Goal: Task Accomplishment & Management: Use online tool/utility

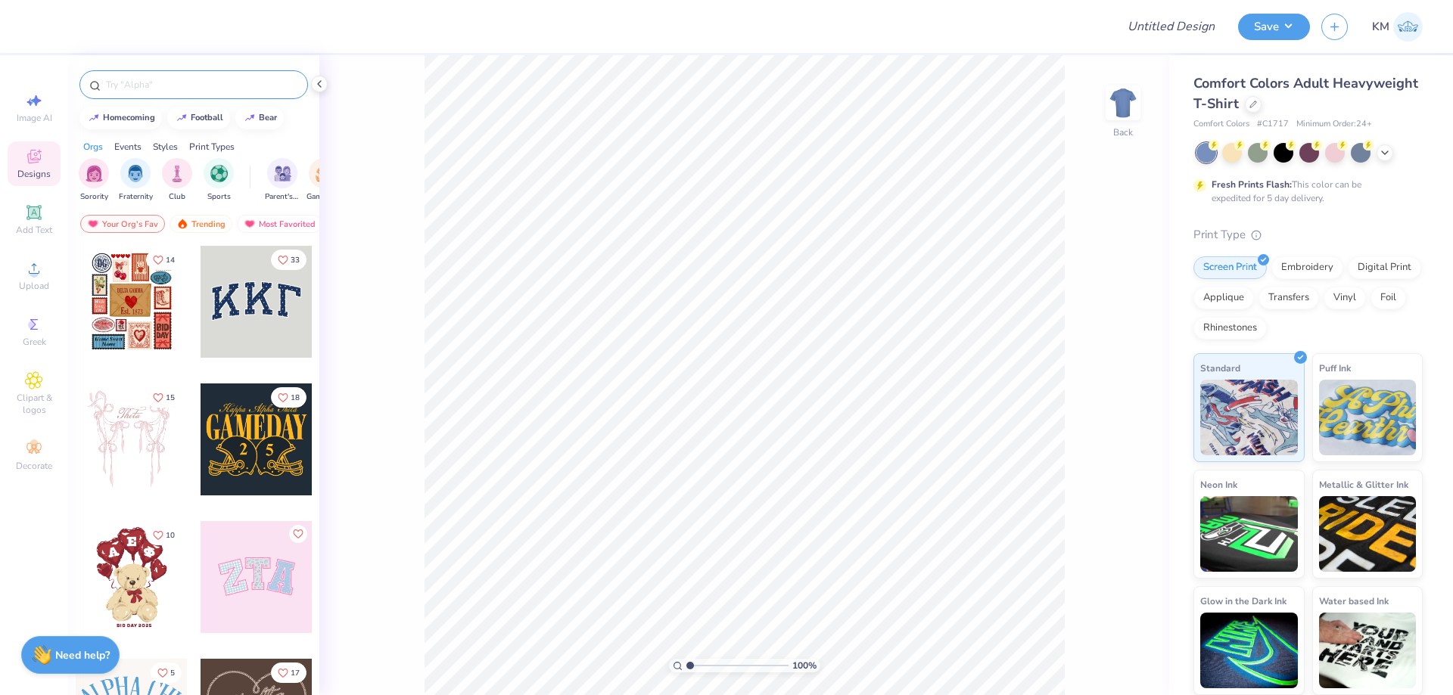
click at [147, 81] on input "text" at bounding box center [201, 84] width 194 height 15
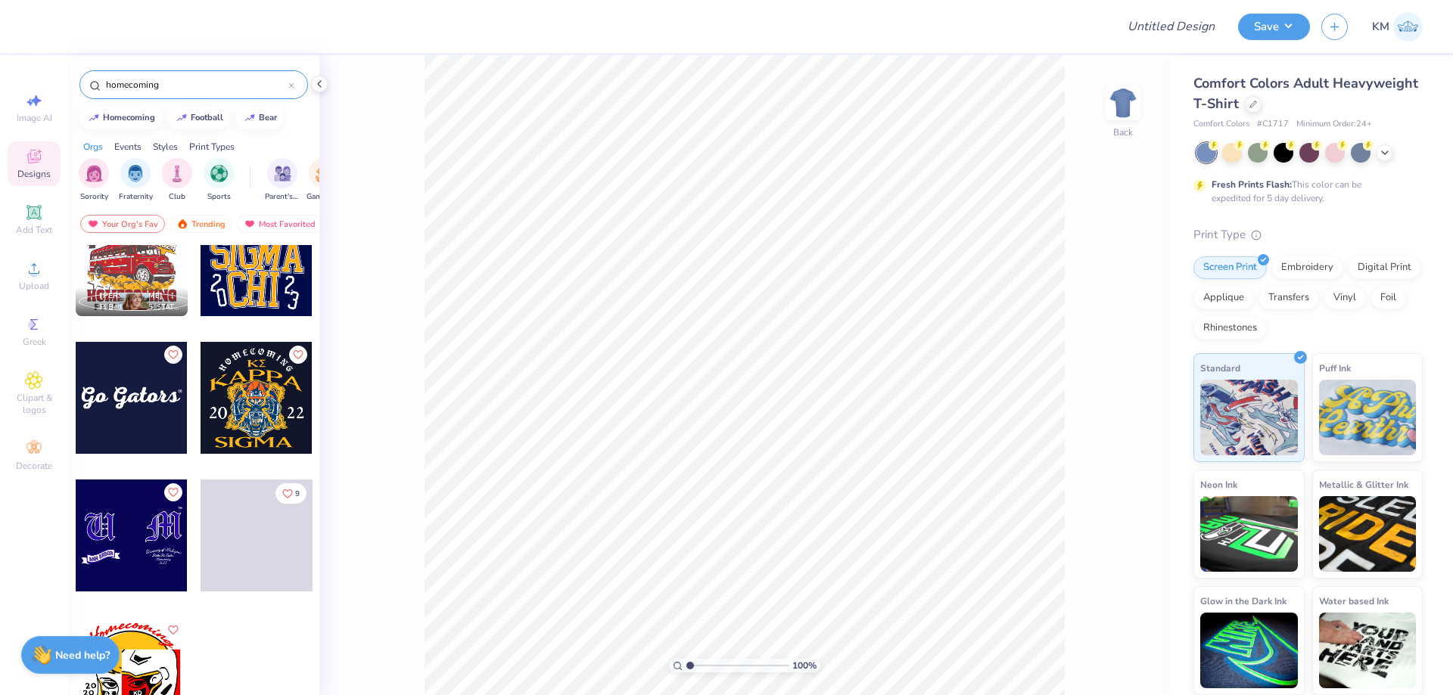
scroll to position [7618, 0]
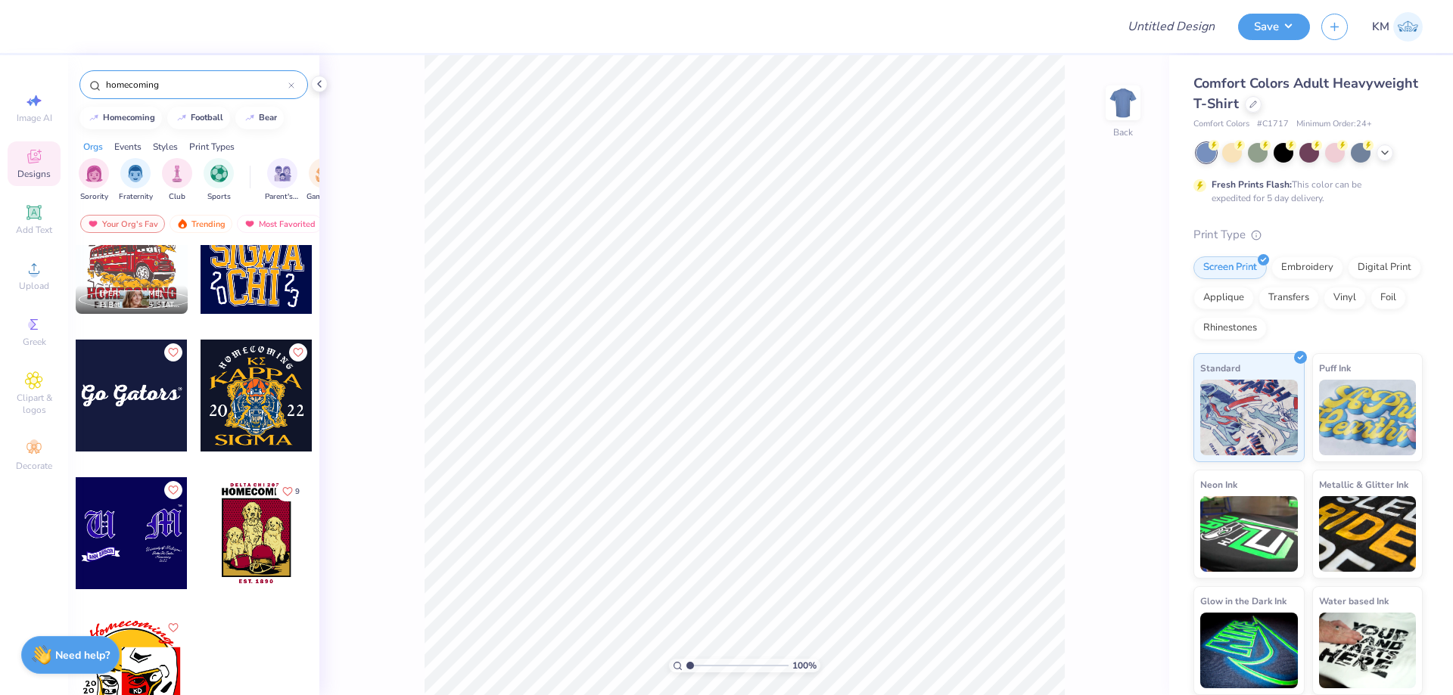
type input "homecoming"
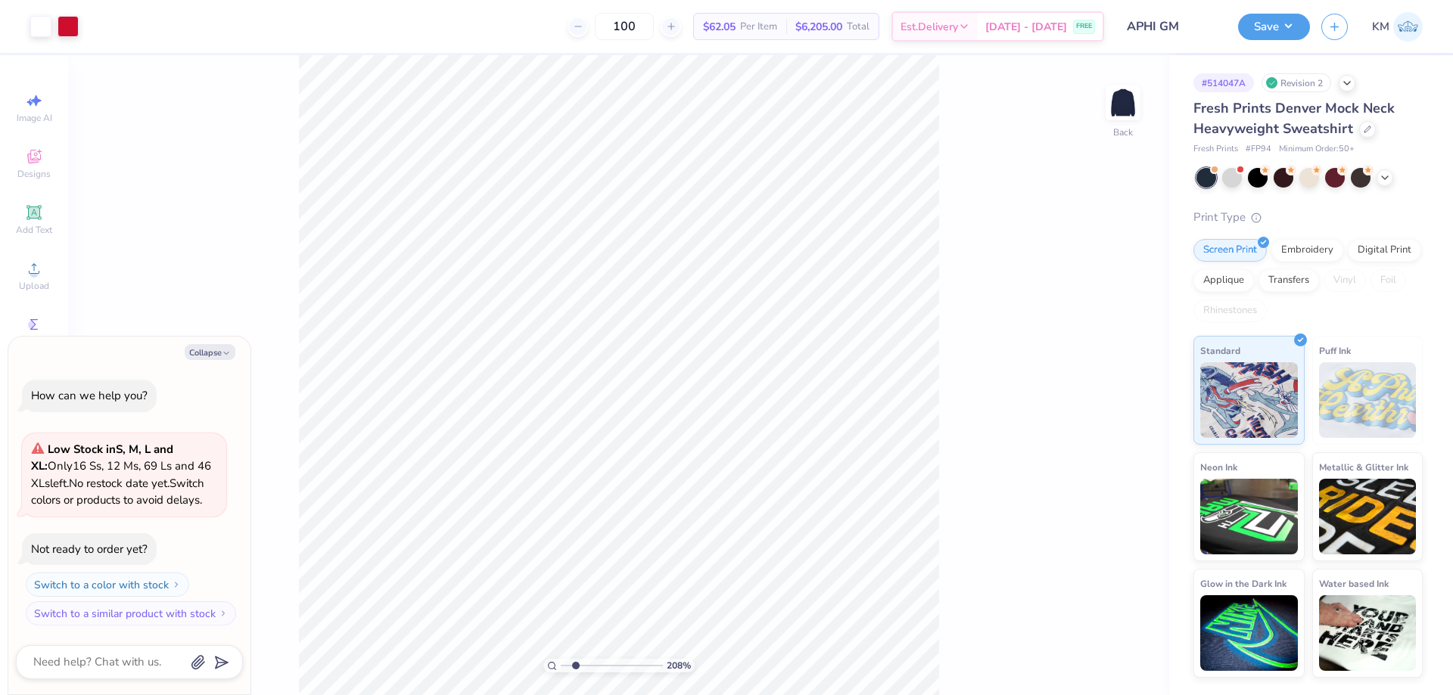
drag, startPoint x: 569, startPoint y: 661, endPoint x: 575, endPoint y: 648, distance: 14.2
type input "2.08"
click at [575, 659] on input "range" at bounding box center [612, 666] width 102 height 14
click at [667, 338] on li "Download vector" at bounding box center [661, 334] width 119 height 30
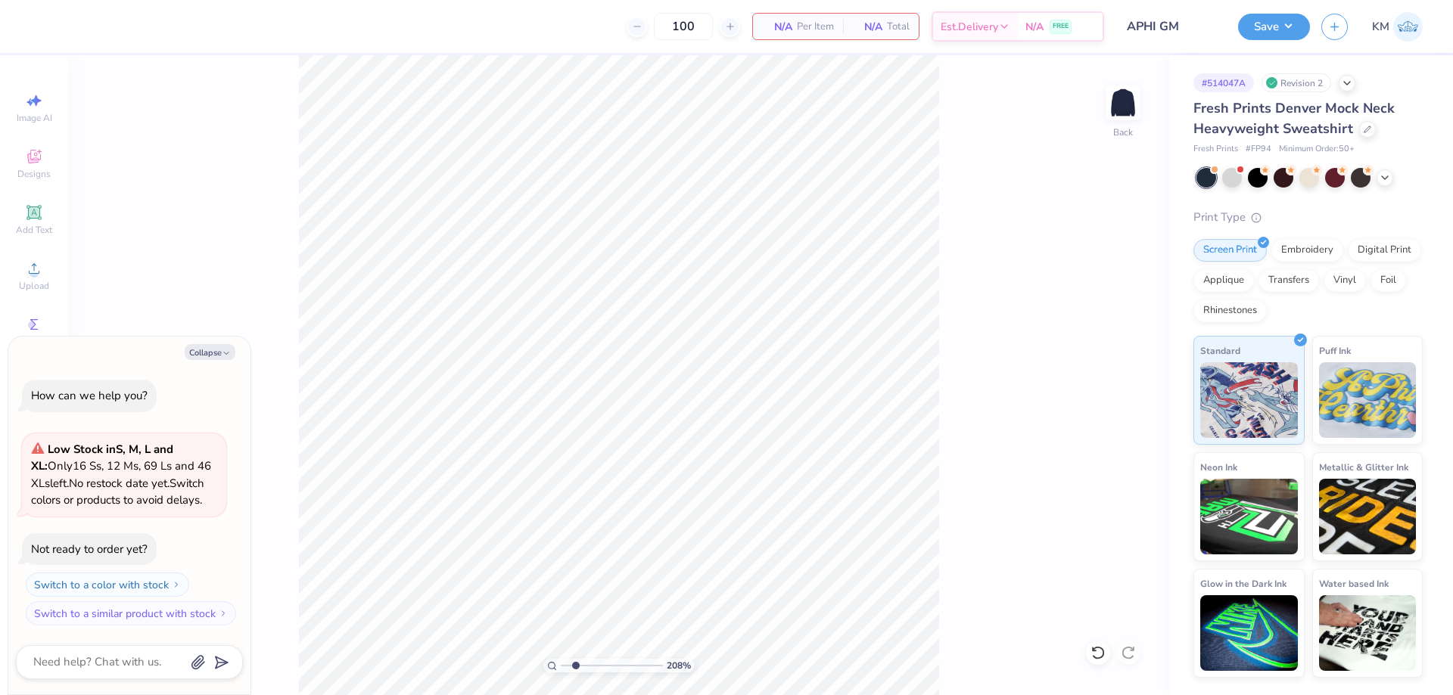
type textarea "x"
drag, startPoint x: 578, startPoint y: 664, endPoint x: 546, endPoint y: 661, distance: 32.6
type input "1"
click at [561, 664] on input "range" at bounding box center [612, 666] width 102 height 14
click at [45, 265] on div "Upload" at bounding box center [34, 275] width 53 height 45
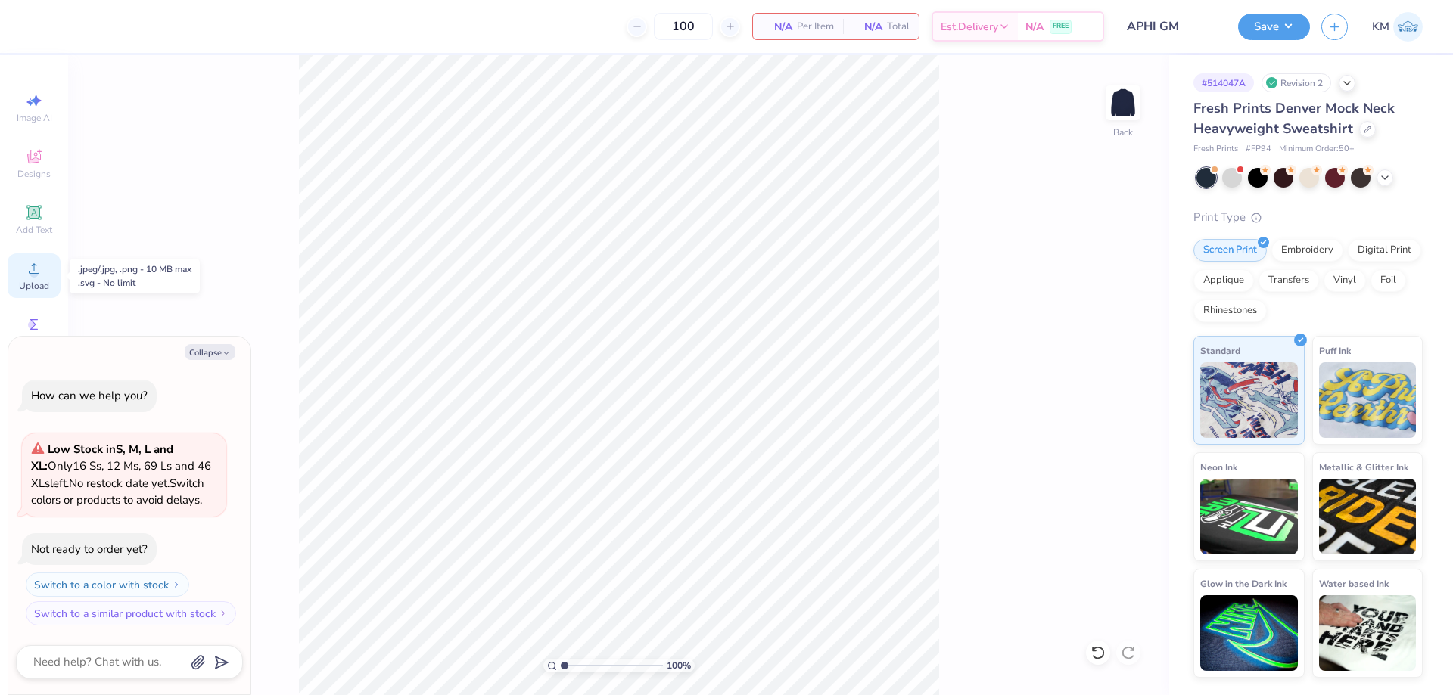
click at [21, 276] on div "Upload" at bounding box center [34, 275] width 53 height 45
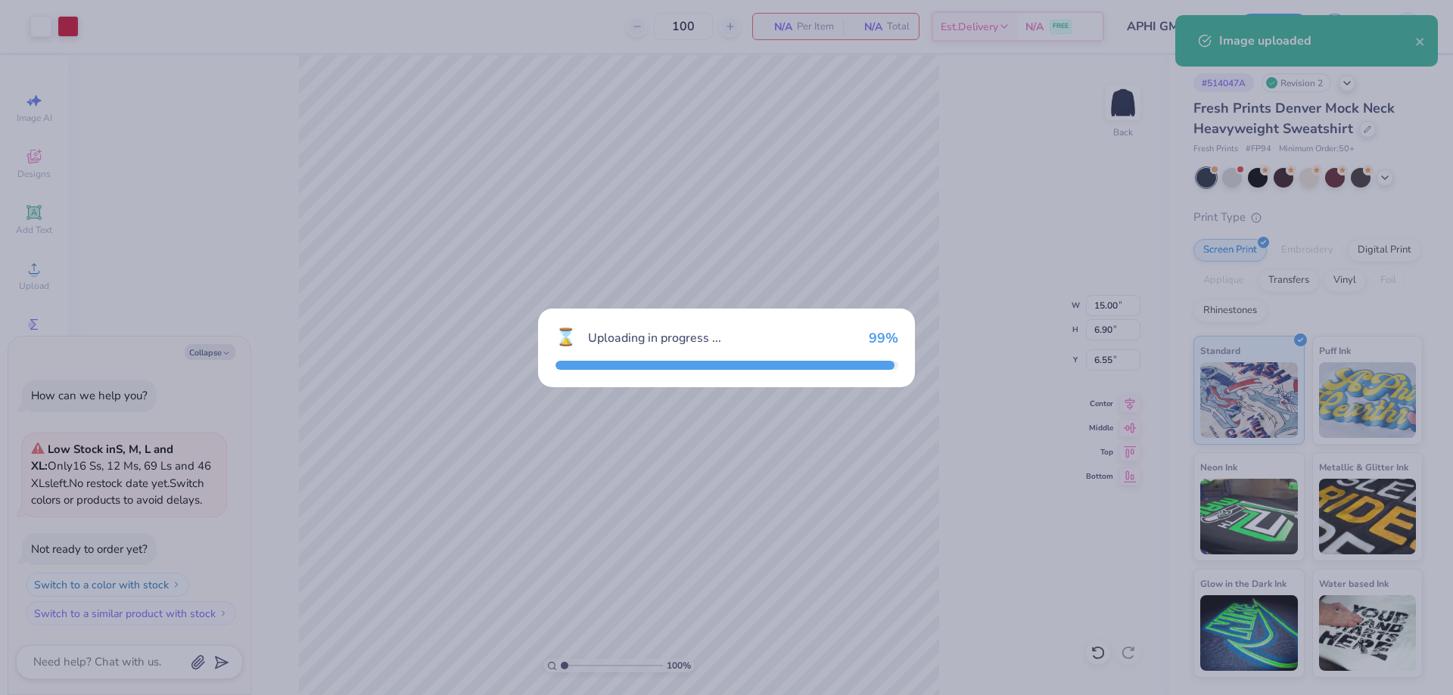
type textarea "x"
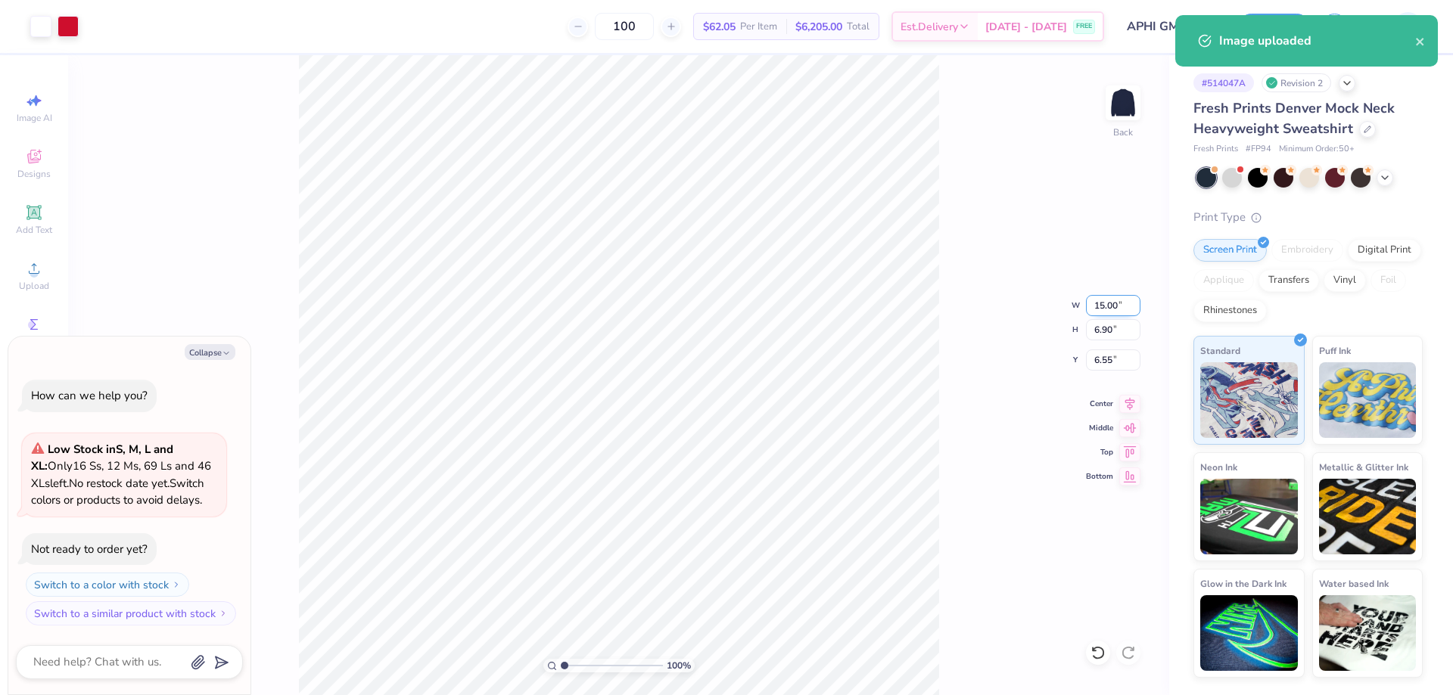
click at [1113, 298] on input "15.00" at bounding box center [1113, 305] width 54 height 21
type input "11.00"
type textarea "x"
type input "5.06"
click at [1088, 364] on input "7.47" at bounding box center [1113, 360] width 54 height 21
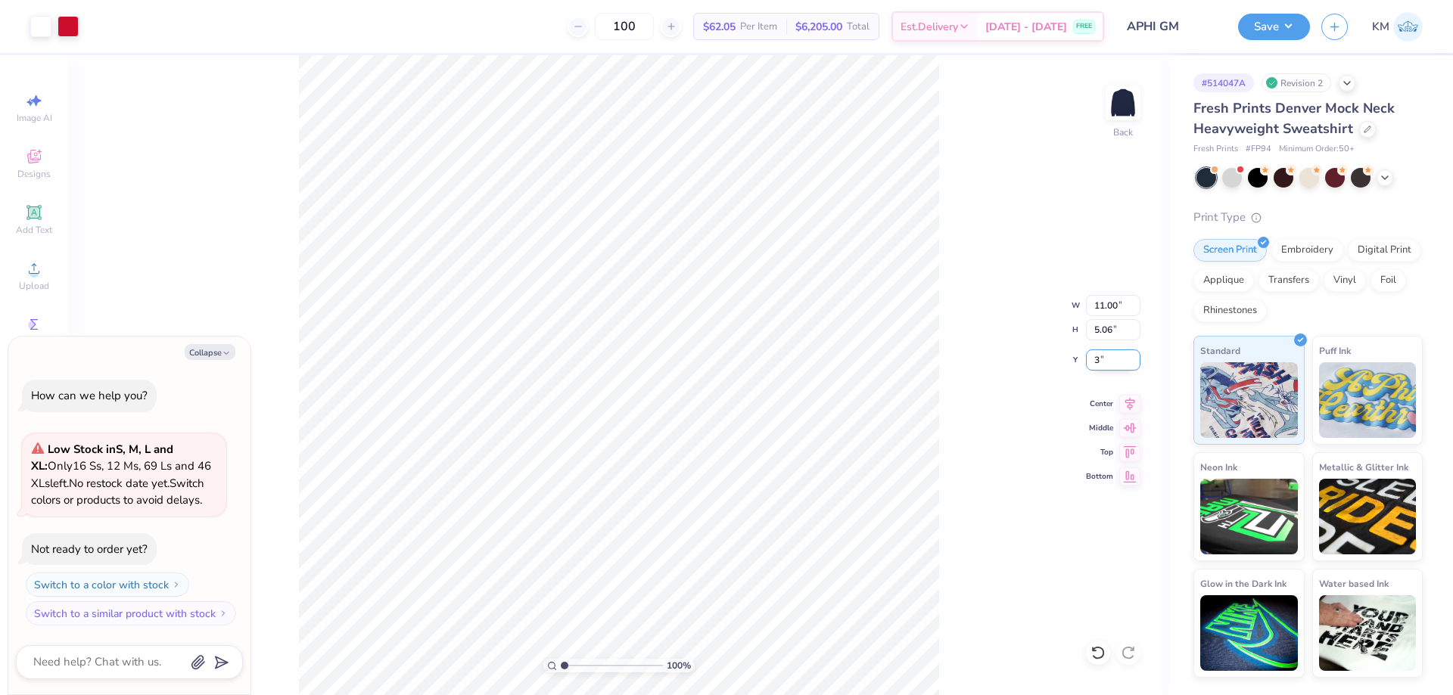
type input "3.00"
click at [1276, 21] on button "Save" at bounding box center [1274, 24] width 72 height 26
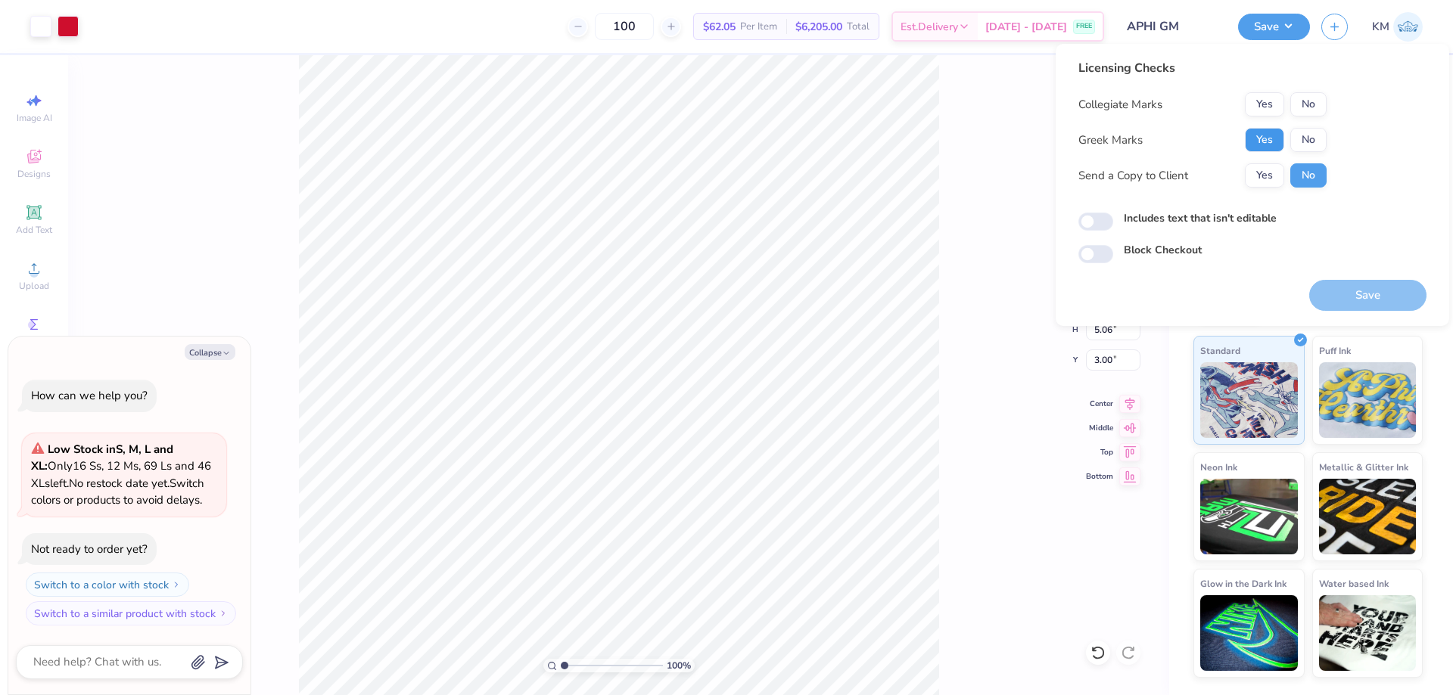
click at [1267, 135] on button "Yes" at bounding box center [1264, 140] width 39 height 24
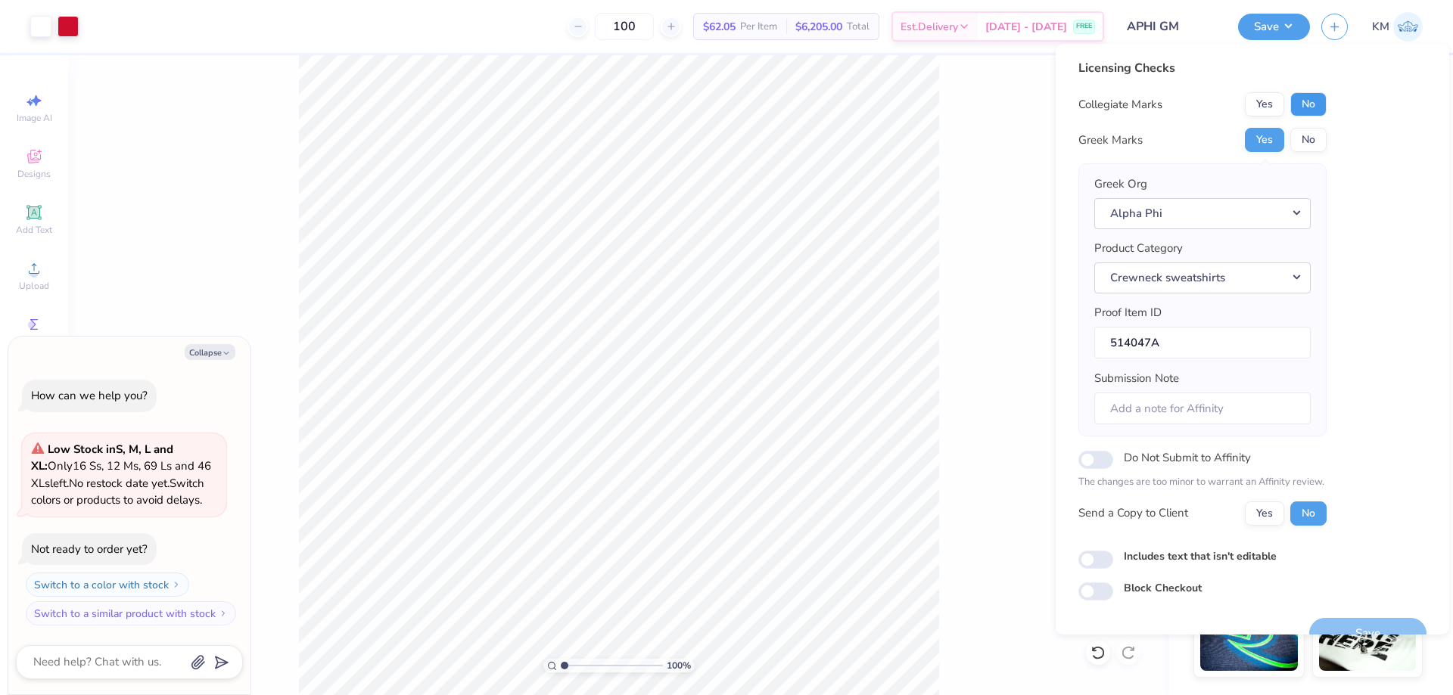
click at [1300, 107] on button "No" at bounding box center [1308, 104] width 36 height 24
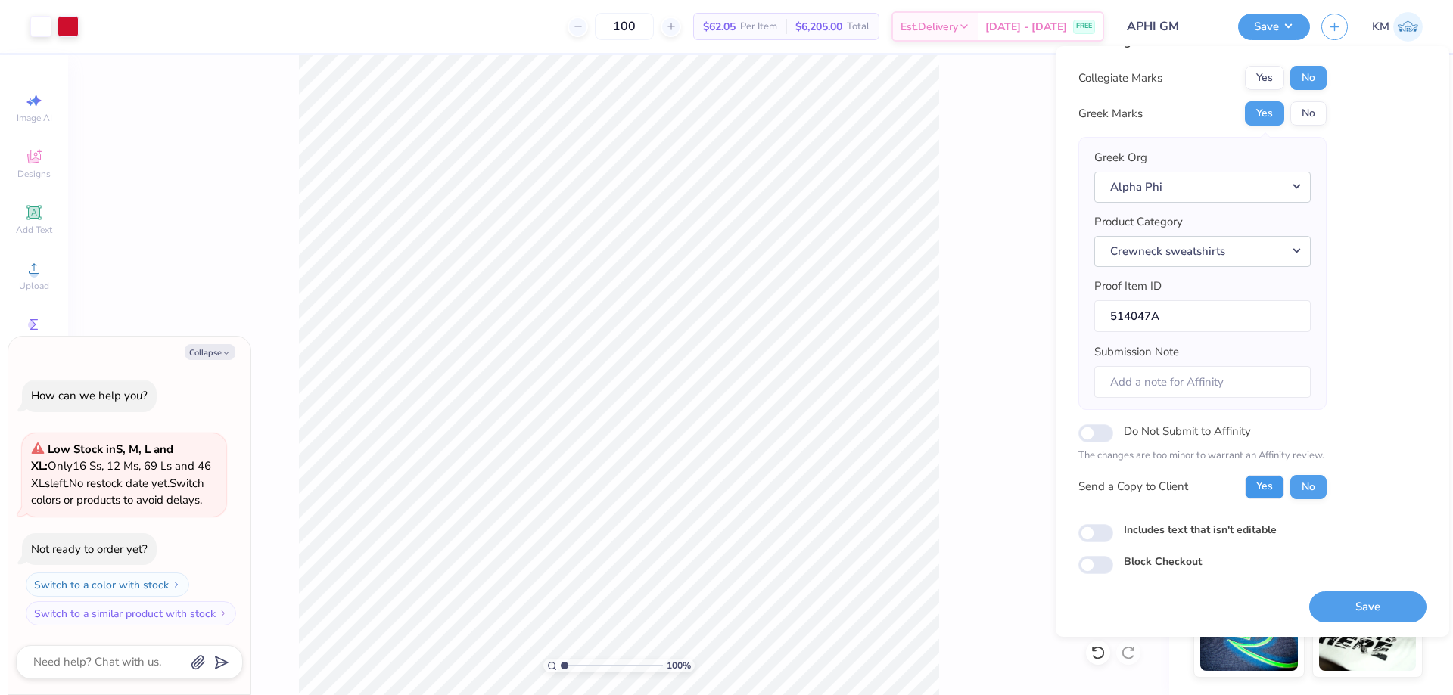
click at [1273, 489] on button "Yes" at bounding box center [1264, 487] width 39 height 24
click at [1342, 604] on button "Save" at bounding box center [1367, 607] width 117 height 31
type textarea "x"
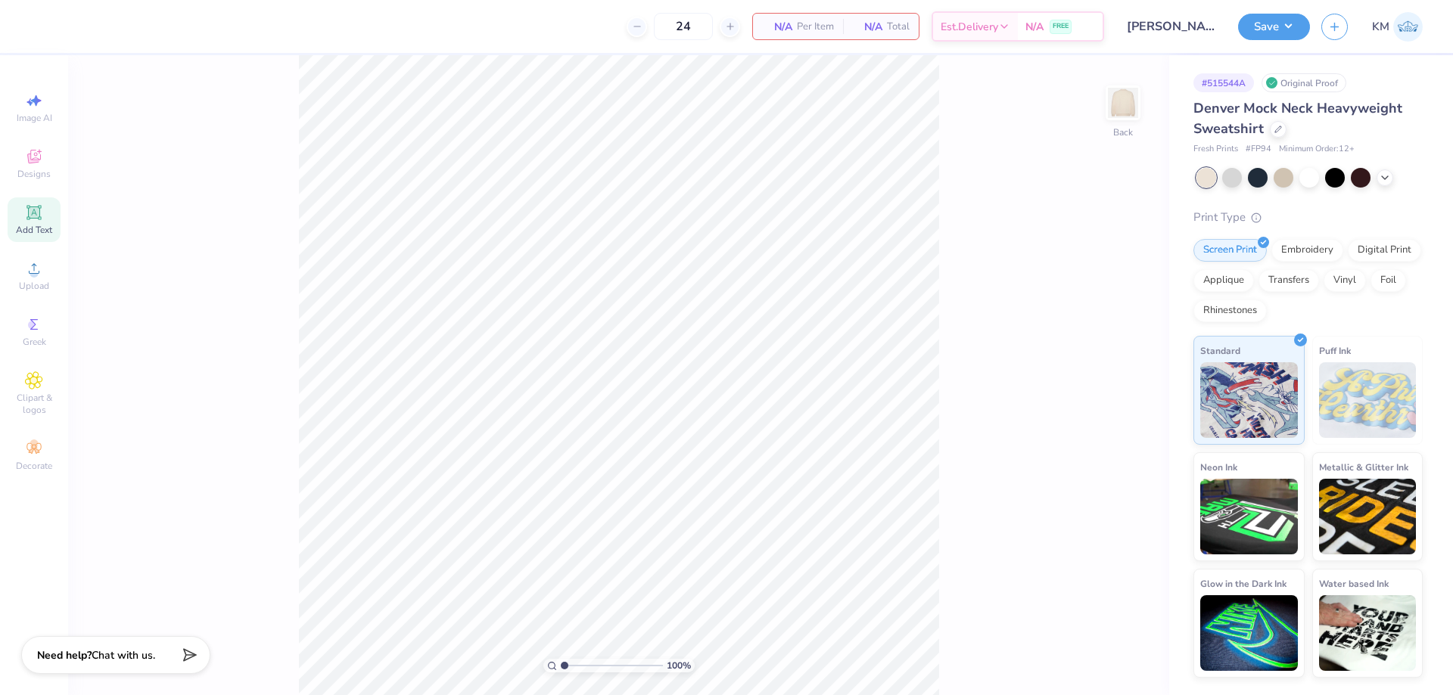
click at [35, 220] on icon at bounding box center [34, 213] width 18 height 18
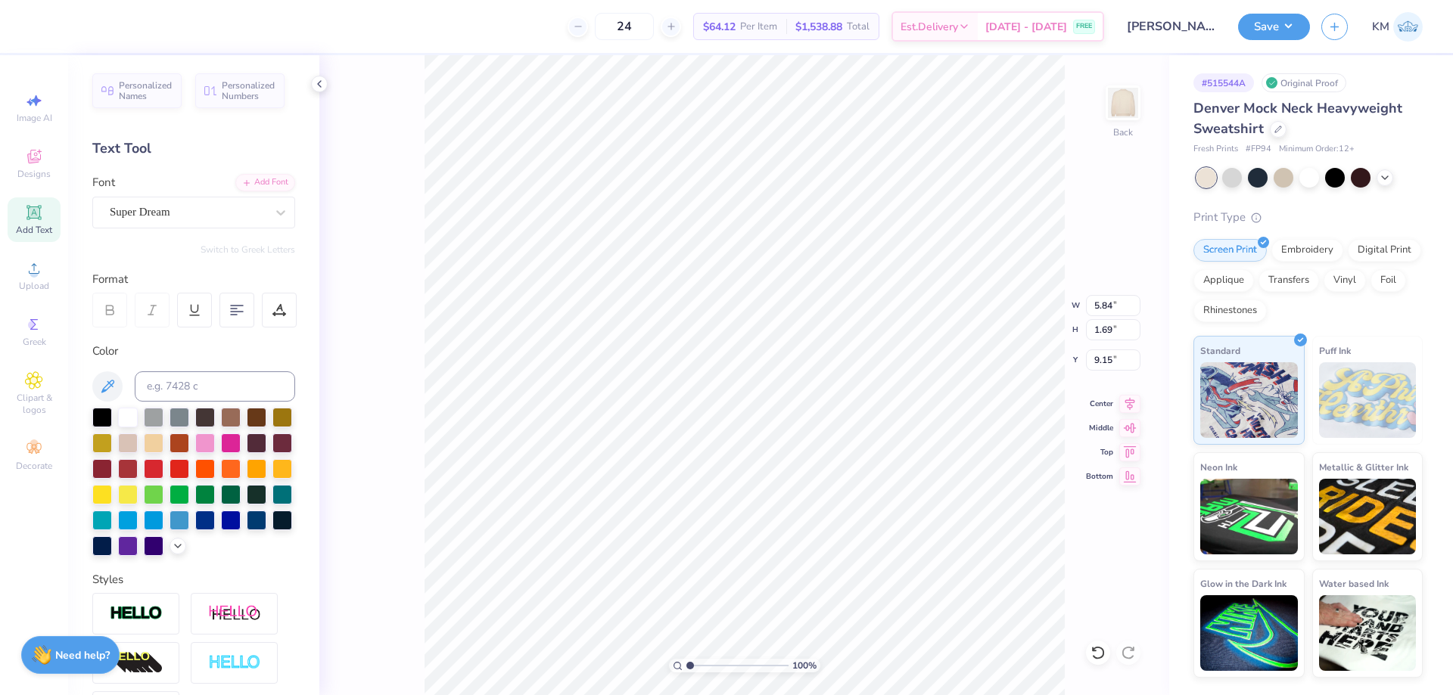
scroll to position [13, 2]
type textarea "p"
type textarea "[PERSON_NAME]"
click at [194, 213] on div "Super Dream" at bounding box center [187, 212] width 159 height 23
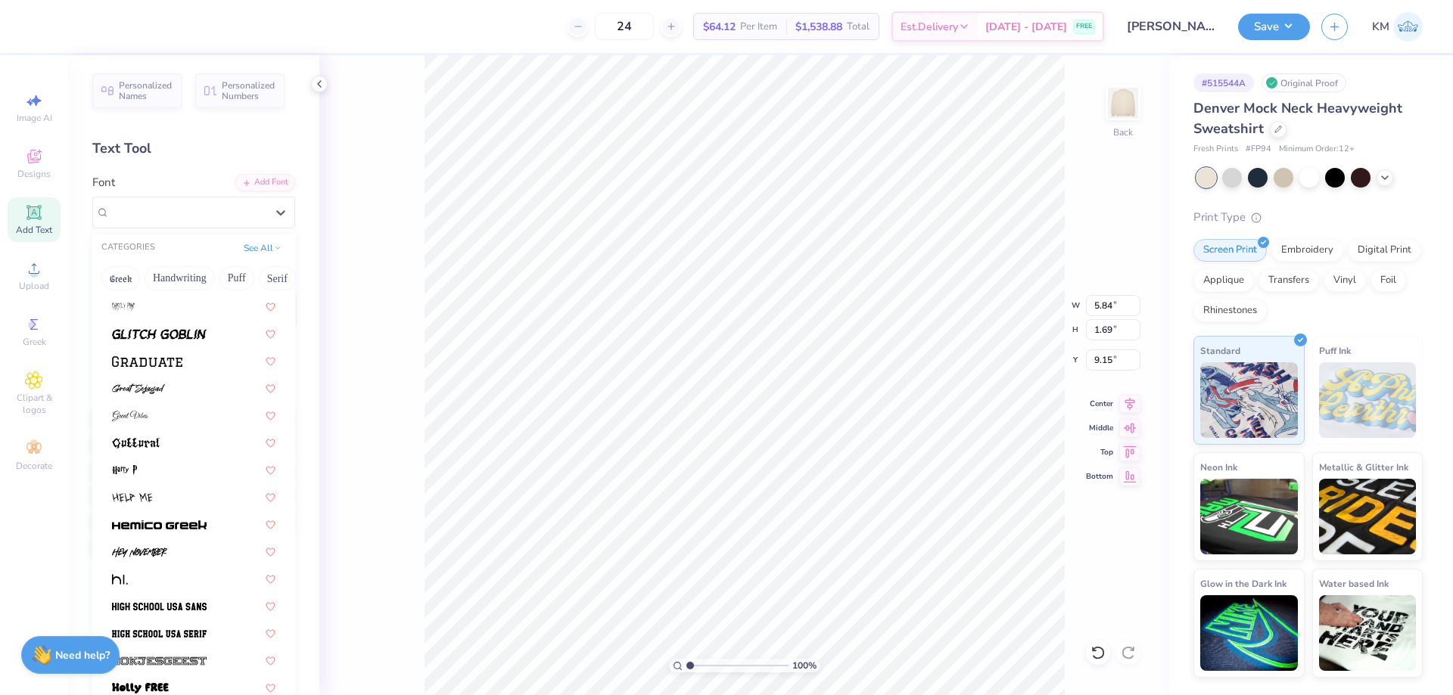
scroll to position [3556, 0]
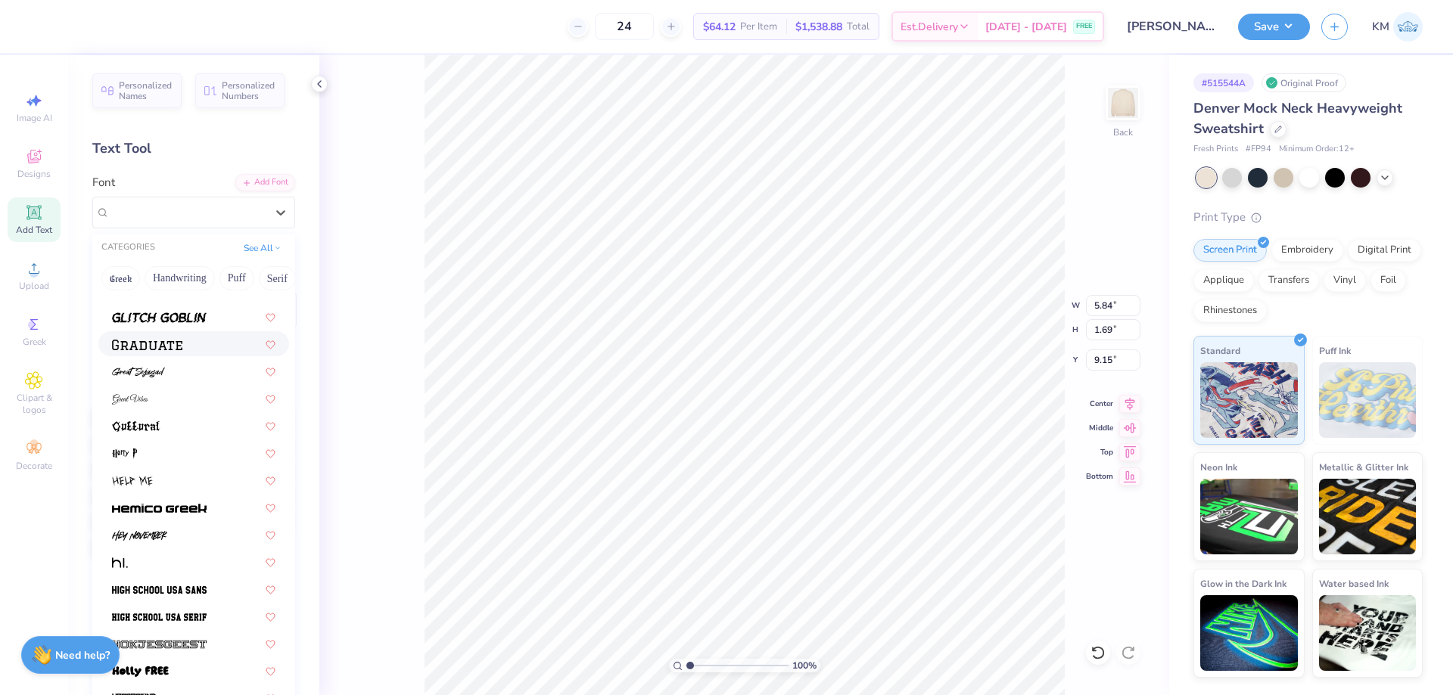
click at [182, 341] on img at bounding box center [147, 345] width 70 height 11
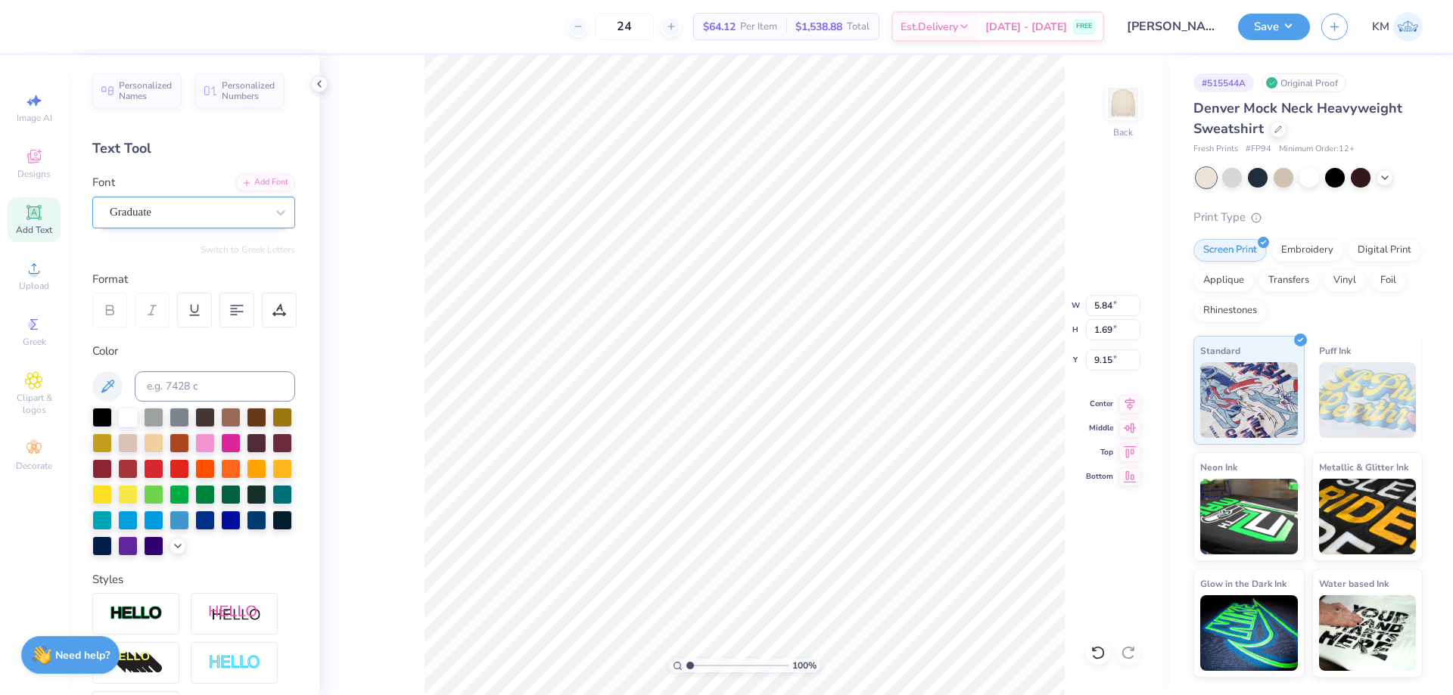
click at [242, 212] on div "Graduate" at bounding box center [187, 212] width 159 height 23
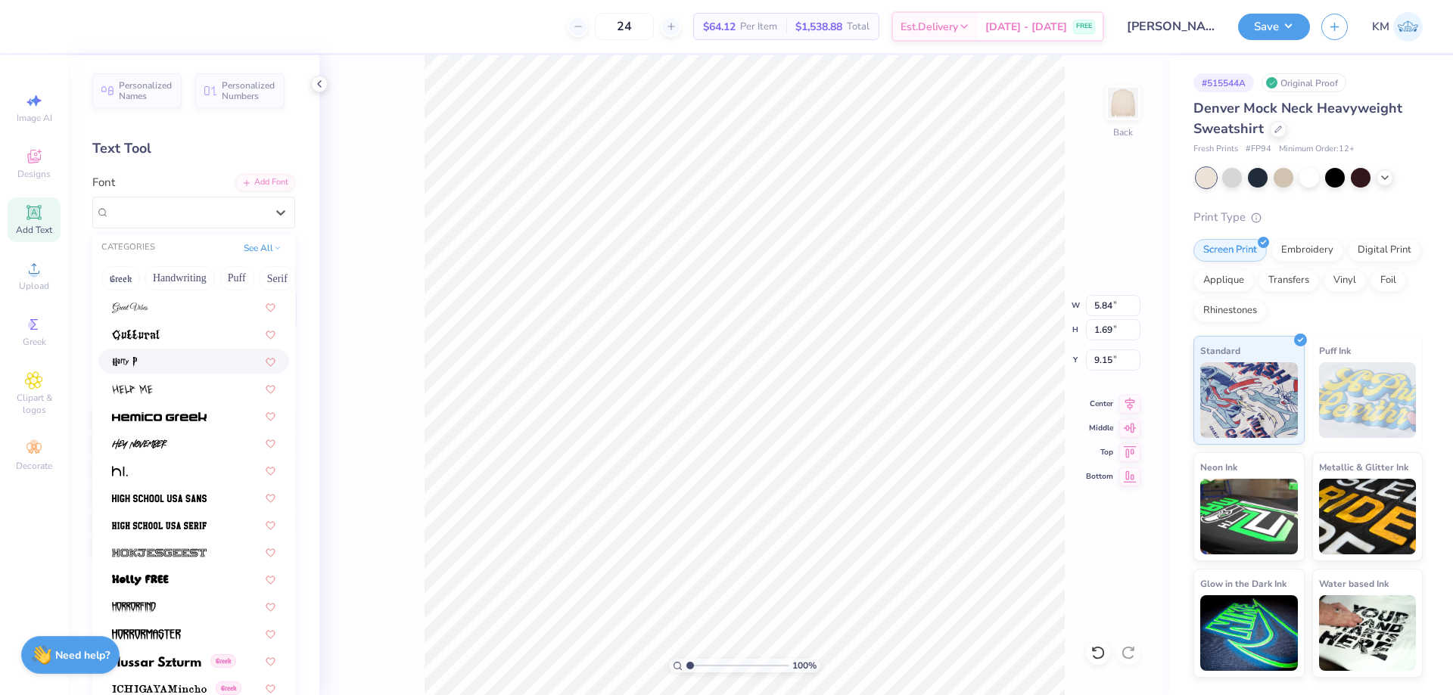
scroll to position [3783, 0]
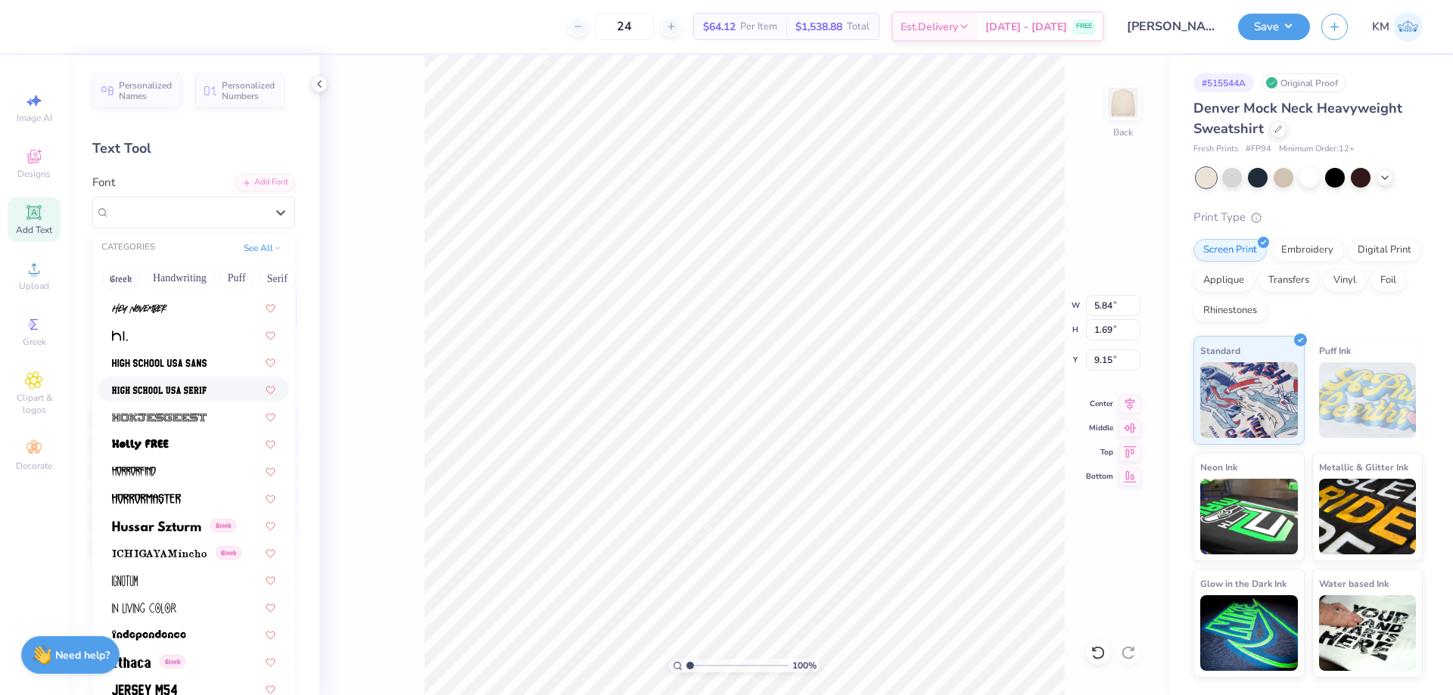
click at [201, 381] on div at bounding box center [193, 389] width 191 height 25
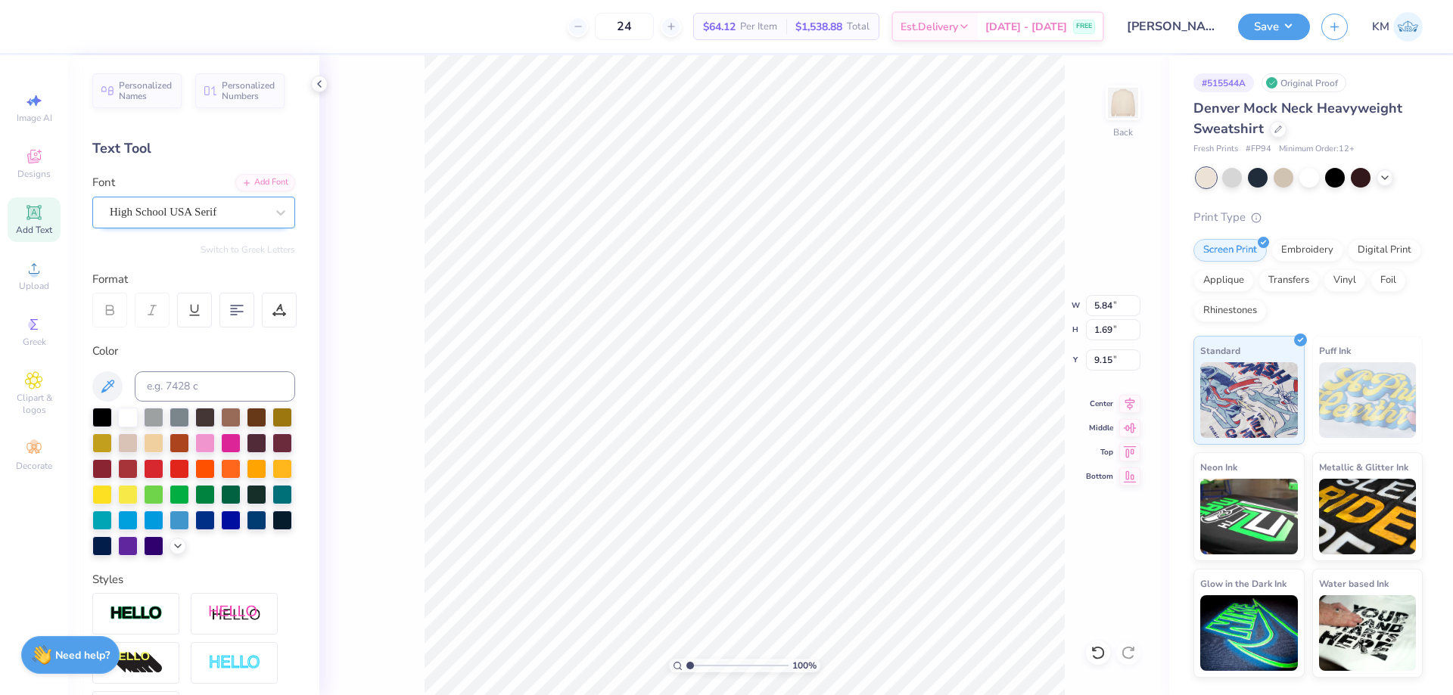
click at [177, 210] on div "High School USA Serif" at bounding box center [187, 212] width 159 height 23
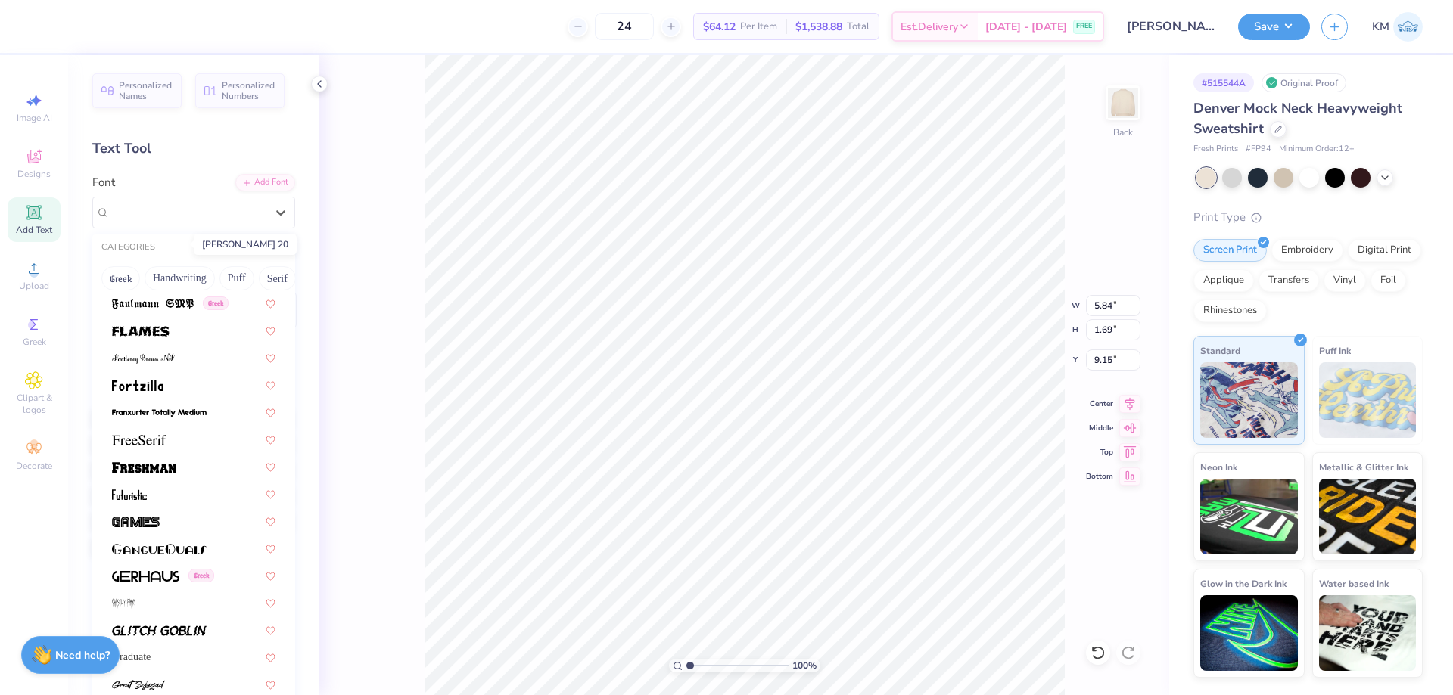
scroll to position [3254, 0]
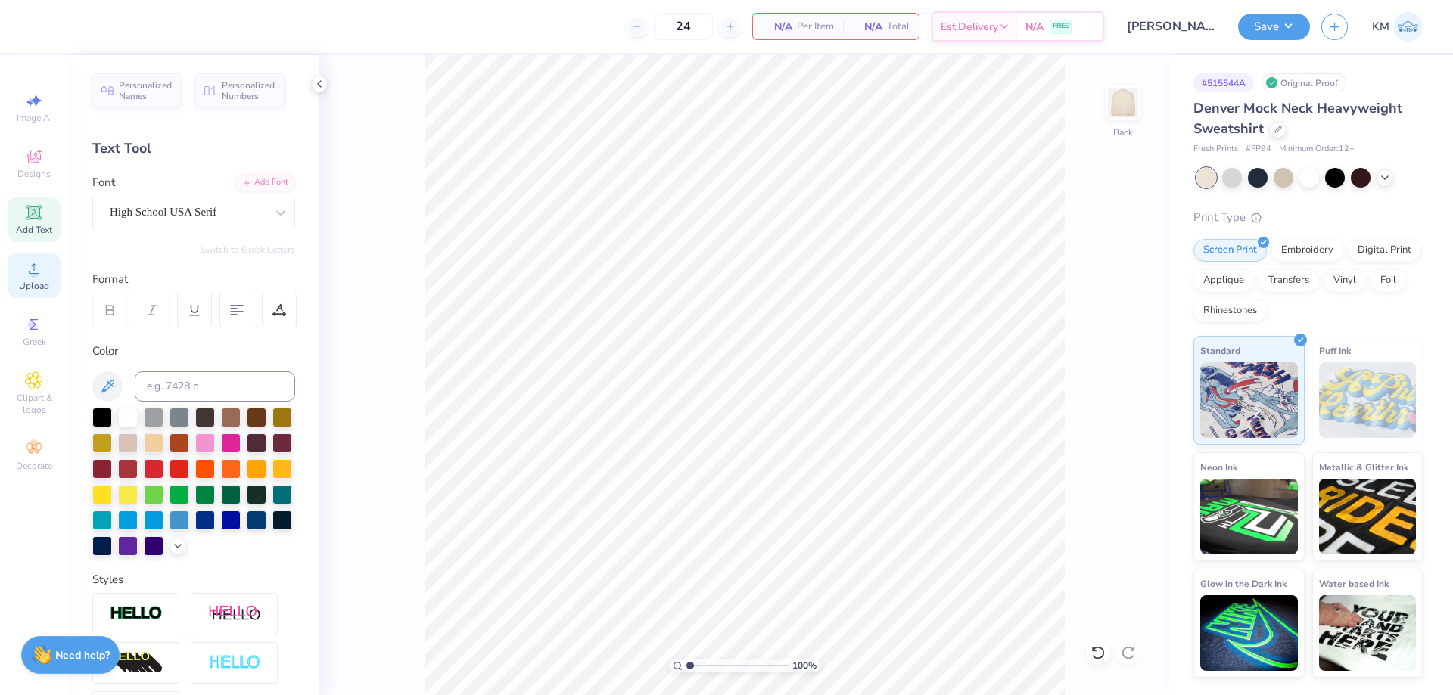
click at [34, 269] on icon at bounding box center [34, 268] width 11 height 11
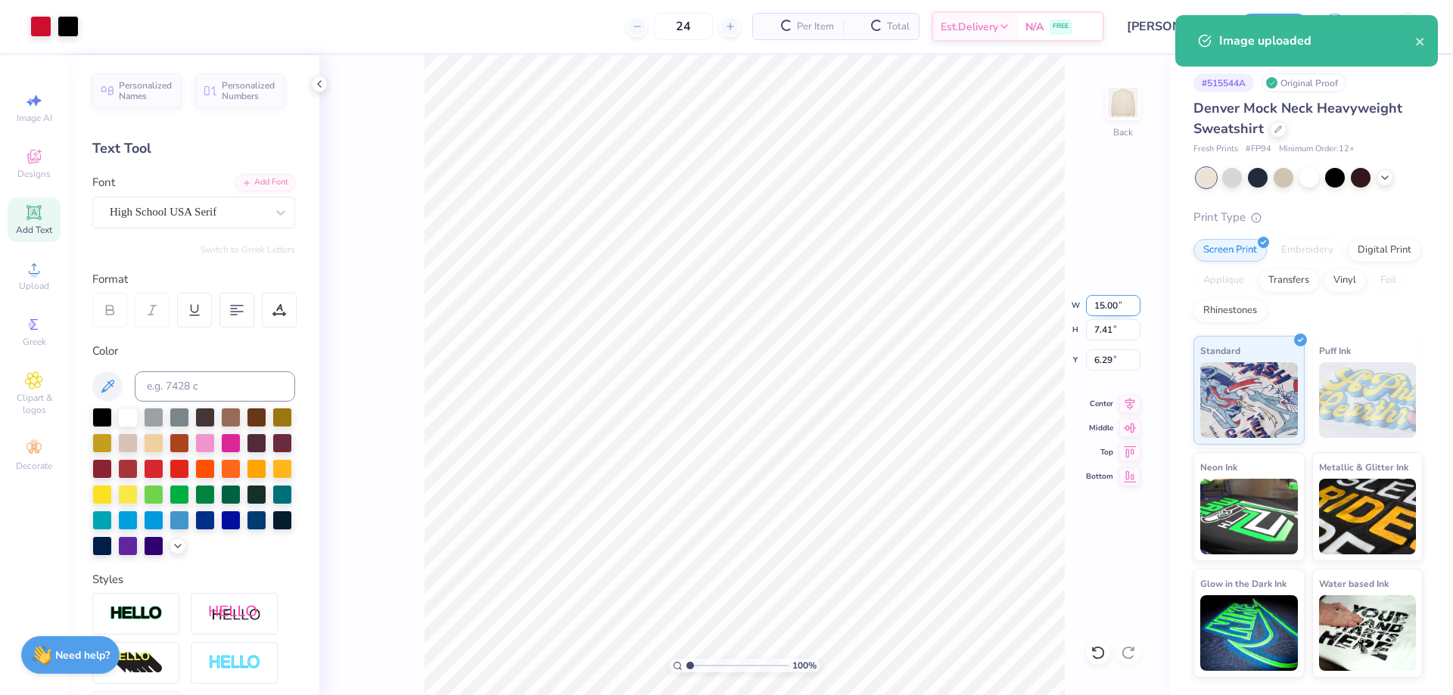
click at [1102, 309] on input "15.00" at bounding box center [1113, 305] width 54 height 21
type input "11.00"
type input "5.44"
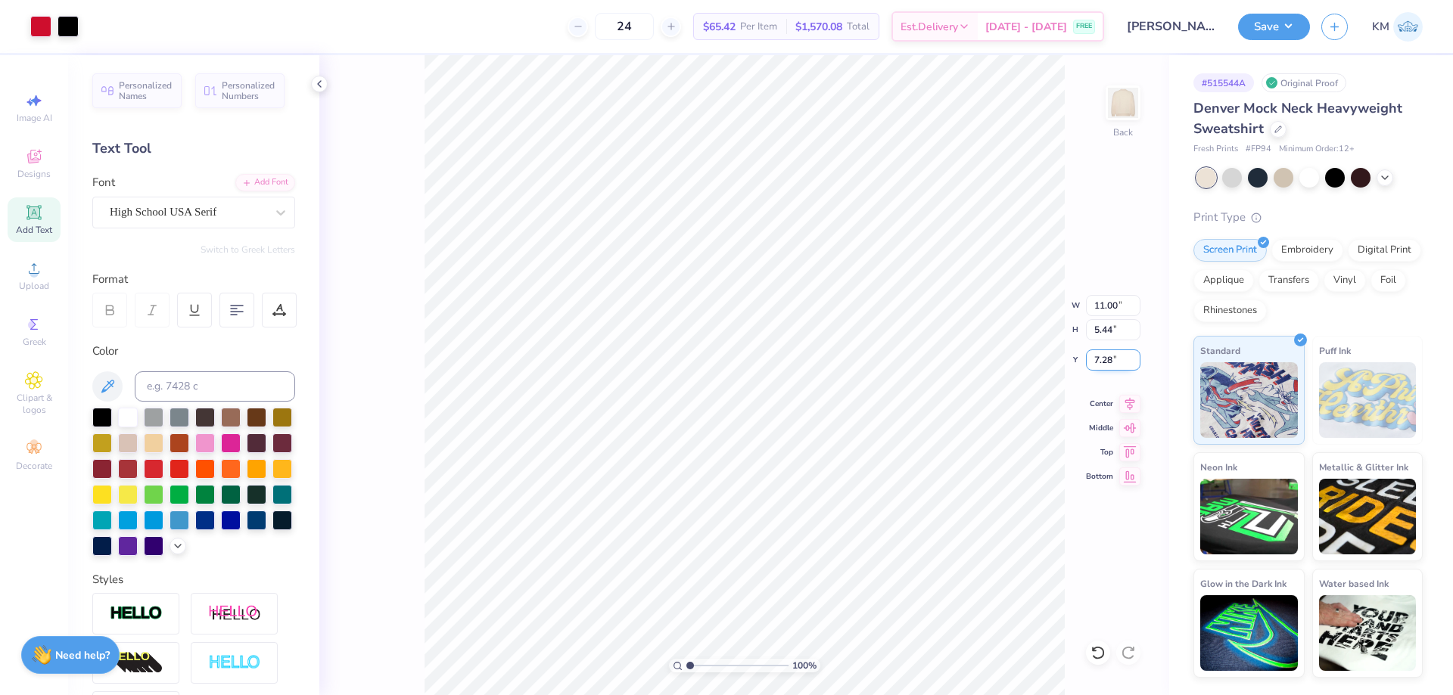
click at [1102, 359] on input "7.28" at bounding box center [1113, 360] width 54 height 21
type input "3.00"
click at [1016, 293] on div "100 % Back W 11.00 11.00 " H 5.44 5.44 " Y 3.00 3.00 " Center Middle Top Bottom" at bounding box center [744, 375] width 850 height 640
click at [1269, 19] on button "Save" at bounding box center [1274, 24] width 72 height 26
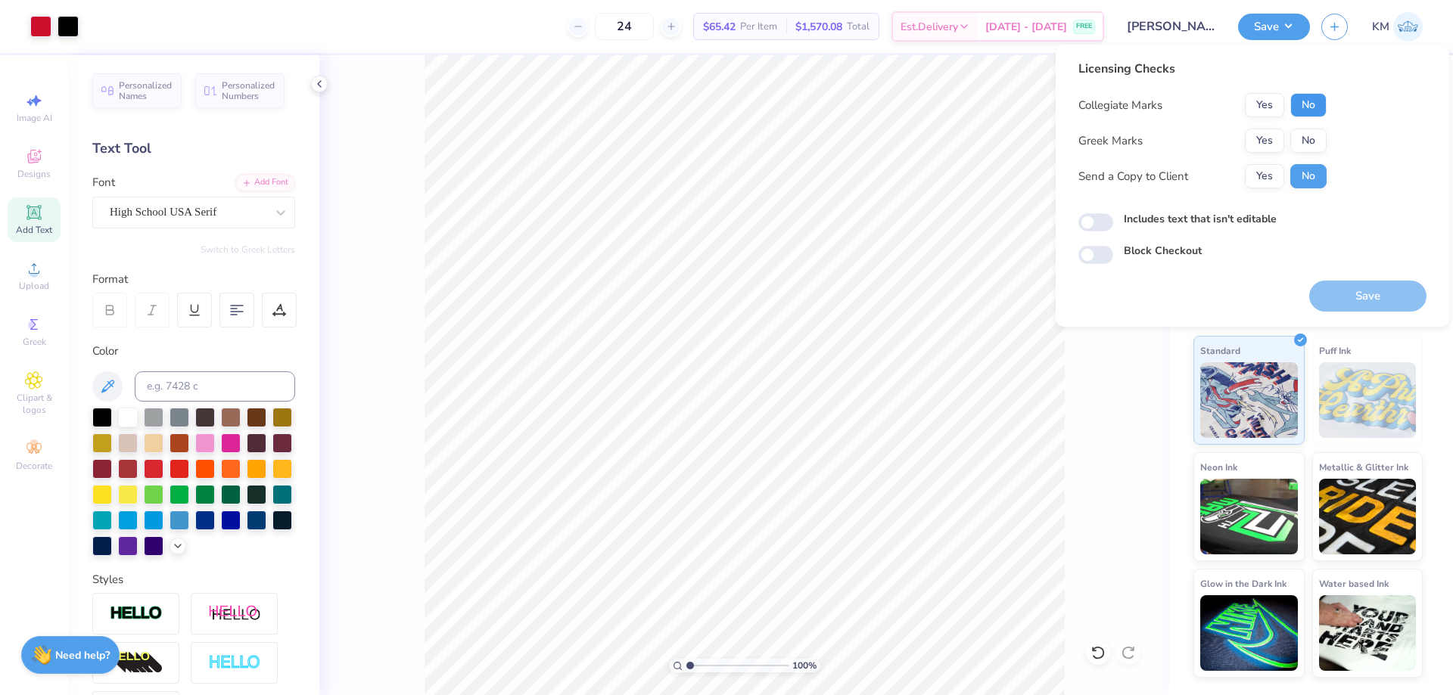
click at [1299, 108] on button "No" at bounding box center [1308, 105] width 36 height 24
click at [1305, 138] on button "No" at bounding box center [1308, 141] width 36 height 24
click at [1271, 182] on button "Yes" at bounding box center [1264, 176] width 39 height 24
click at [1340, 296] on button "Save" at bounding box center [1367, 296] width 117 height 31
checkbox input "true"
